Goal: Task Accomplishment & Management: Manage account settings

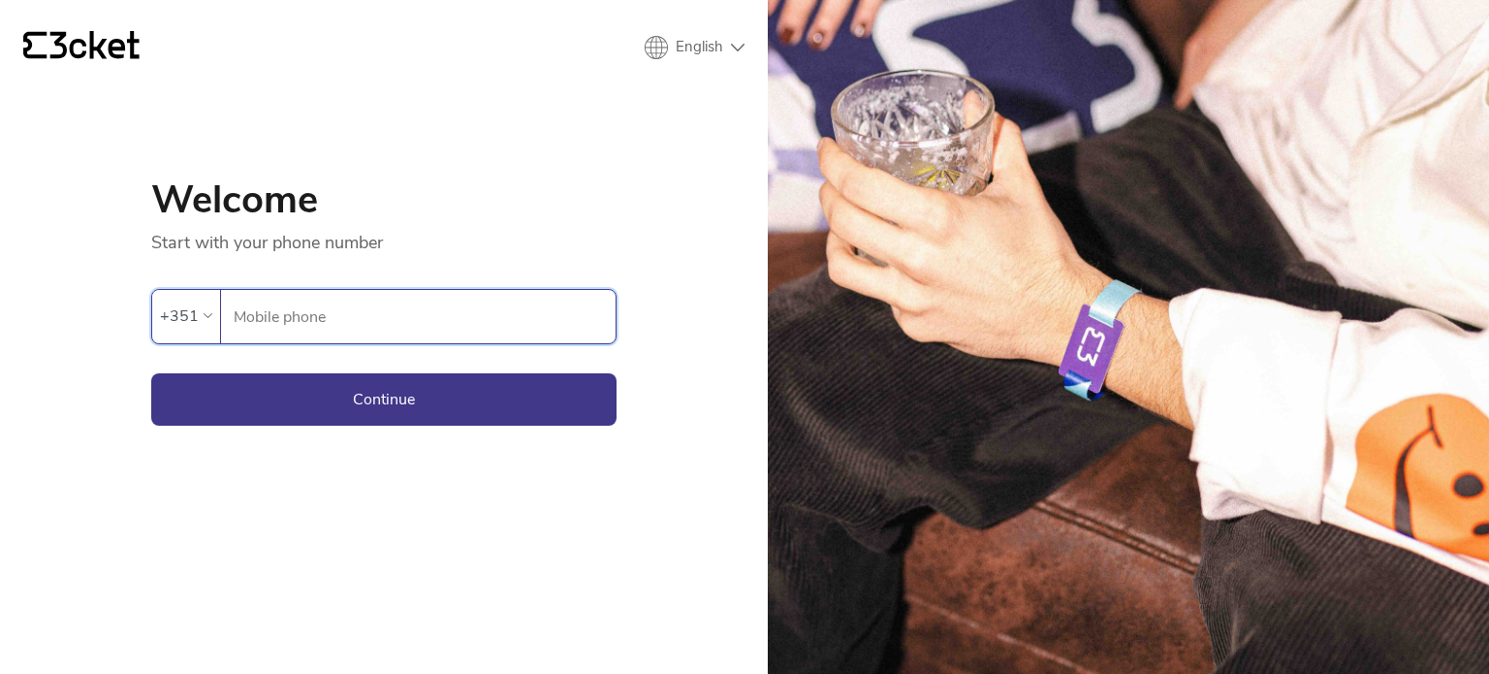
paste input "967199034"
type input "967199034"
click at [338, 403] on button "Continue" at bounding box center [383, 399] width 465 height 52
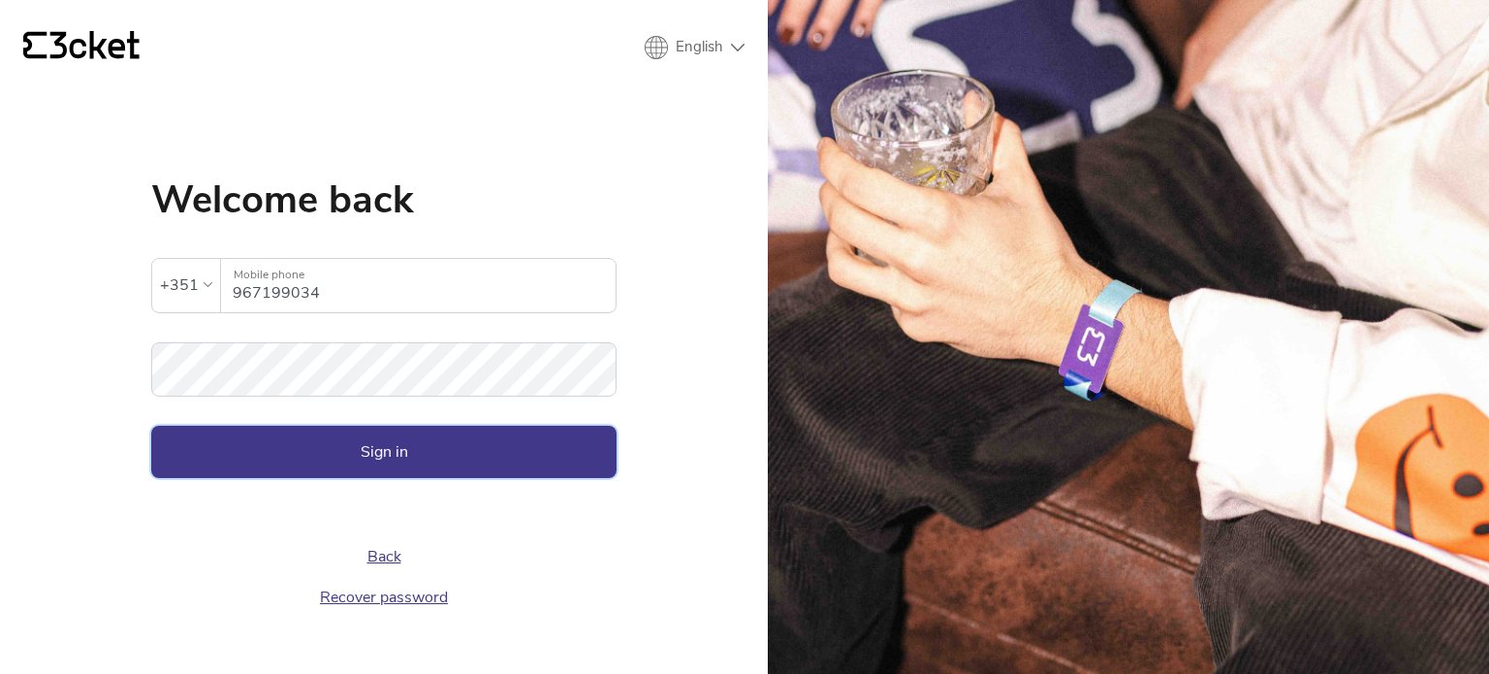
click at [204, 452] on button "Sign in" at bounding box center [383, 451] width 465 height 52
